Goal: Task Accomplishment & Management: Manage account settings

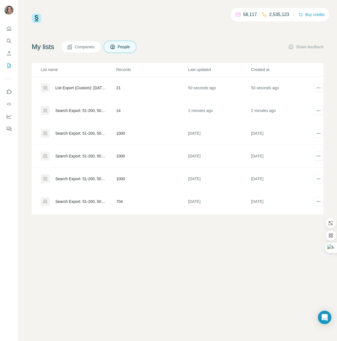
click at [85, 111] on div "Search Export: 51-200, 501-1000, [GEOGRAPHIC_DATA], Especialista en TI, Directo…" at bounding box center [80, 111] width 51 height 6
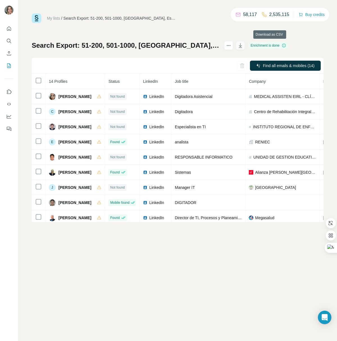
click at [243, 47] on icon "button" at bounding box center [241, 46] width 6 height 6
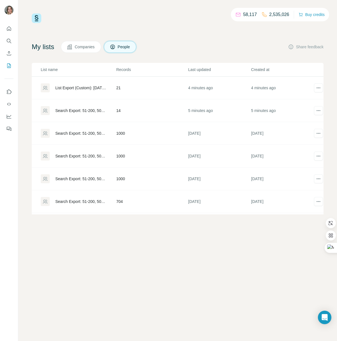
click at [88, 86] on div "List Export (Custom): [DATE] 19:27" at bounding box center [80, 88] width 51 height 6
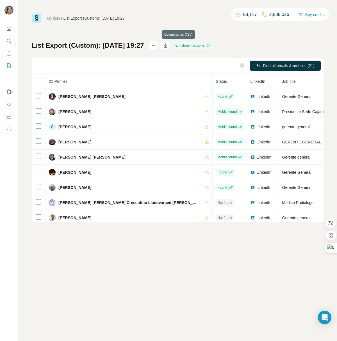
click at [168, 46] on icon "button" at bounding box center [166, 46] width 6 height 6
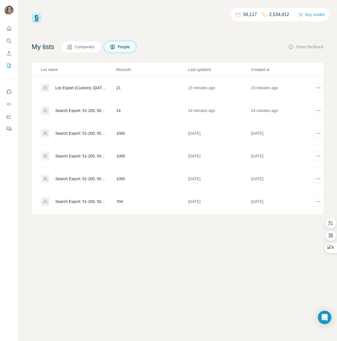
click at [175, 44] on div "My lists Companies People Share feedback" at bounding box center [178, 47] width 292 height 12
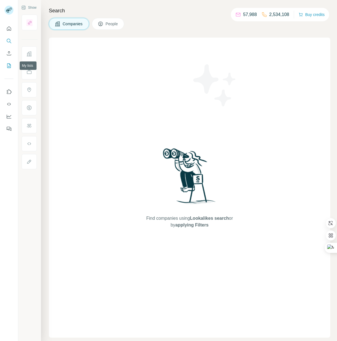
click at [8, 67] on icon "My lists" at bounding box center [9, 66] width 6 height 6
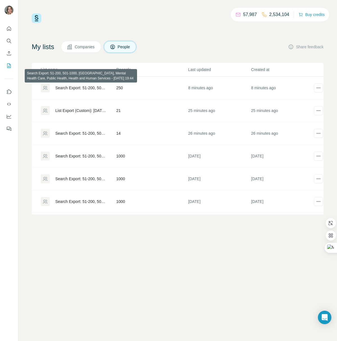
click at [85, 87] on div "Search Export: 51-200, 501-1000, Peru, Mental Health Care, Public Health, Healt…" at bounding box center [80, 88] width 51 height 6
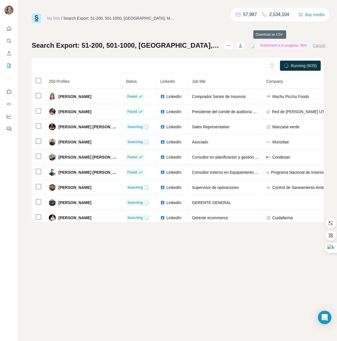
click at [243, 45] on icon "button" at bounding box center [241, 46] width 6 height 6
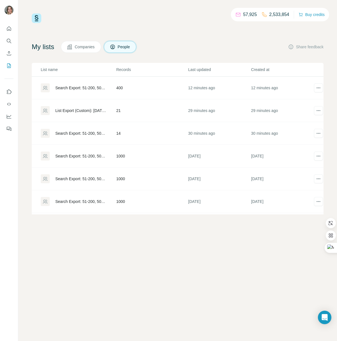
click at [73, 111] on div "List Export (Custom): [DATE] 19:27" at bounding box center [80, 111] width 51 height 6
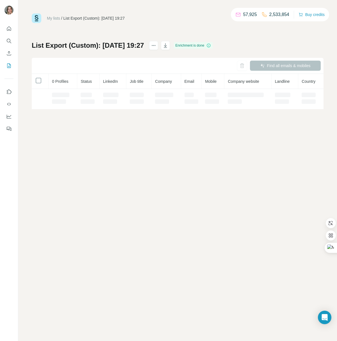
click at [75, 110] on div "My lists / List Export (Custom): 15/08/2025 19:27 57,925 2,533,854 Buy credits …" at bounding box center [177, 170] width 319 height 341
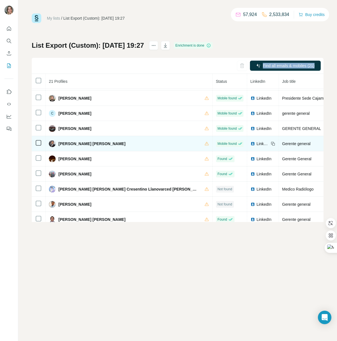
scroll to position [19, 0]
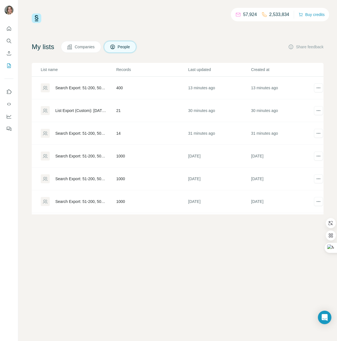
click at [83, 132] on div "Search Export: 51-200, 501-1000, [GEOGRAPHIC_DATA], Especialista en TI, Directo…" at bounding box center [80, 134] width 51 height 6
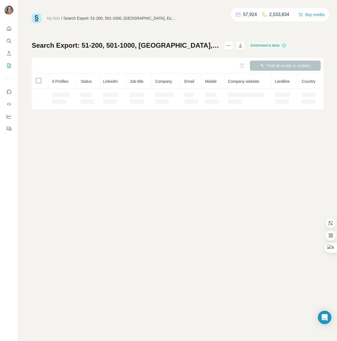
click at [69, 132] on div "My lists / Search Export: 51-200, 501-1000, Peru, Especialista en TI, Director …" at bounding box center [177, 170] width 319 height 341
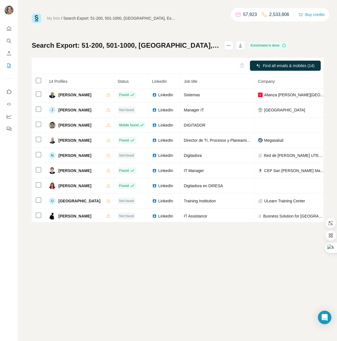
scroll to position [80, 0]
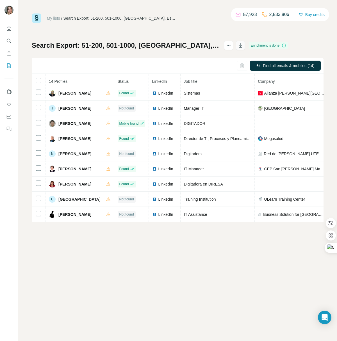
click at [243, 44] on icon "button" at bounding box center [241, 46] width 6 height 6
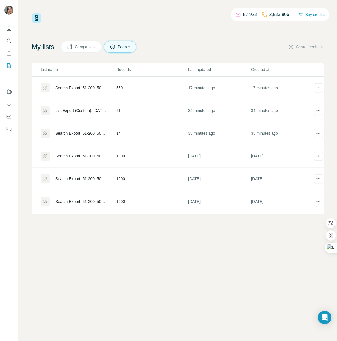
click at [85, 88] on div "Search Export: 51-200, 501-1000, Peru, Mental Health Care, Public Health, Healt…" at bounding box center [80, 88] width 51 height 6
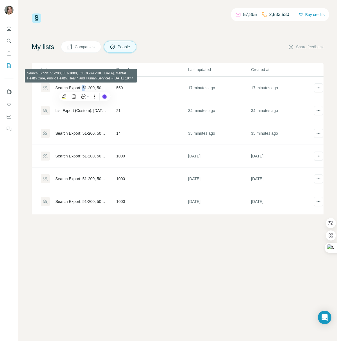
click at [78, 88] on div "Search Export: 51-200, 501-1000, Peru, Mental Health Care, Public Health, Healt…" at bounding box center [80, 88] width 51 height 6
click at [63, 87] on div "Search Export: 51-200, 501-1000, Peru, Mental Health Care, Public Health, Healt…" at bounding box center [80, 88] width 51 height 6
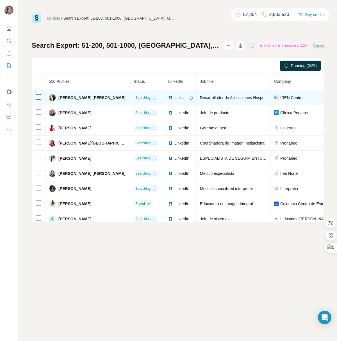
scroll to position [16, 0]
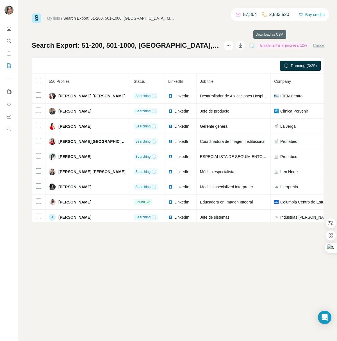
click at [243, 47] on icon "button" at bounding box center [241, 46] width 6 height 6
